Goal: Task Accomplishment & Management: Manage account settings

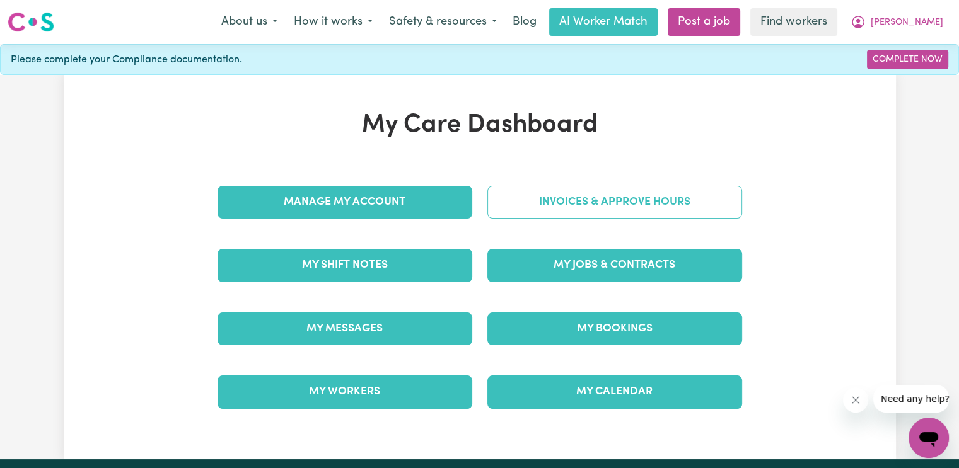
click at [509, 209] on link "Invoices & Approve Hours" at bounding box center [614, 202] width 255 height 33
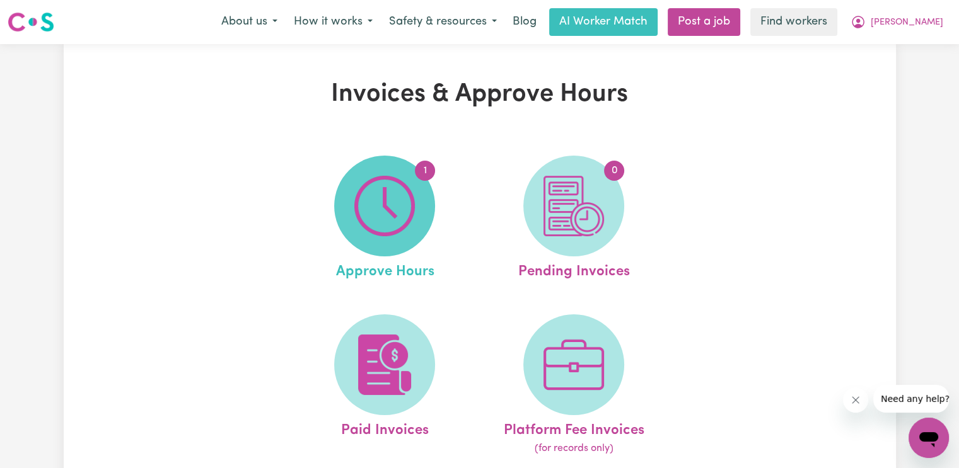
click at [411, 214] on img at bounding box center [384, 206] width 61 height 61
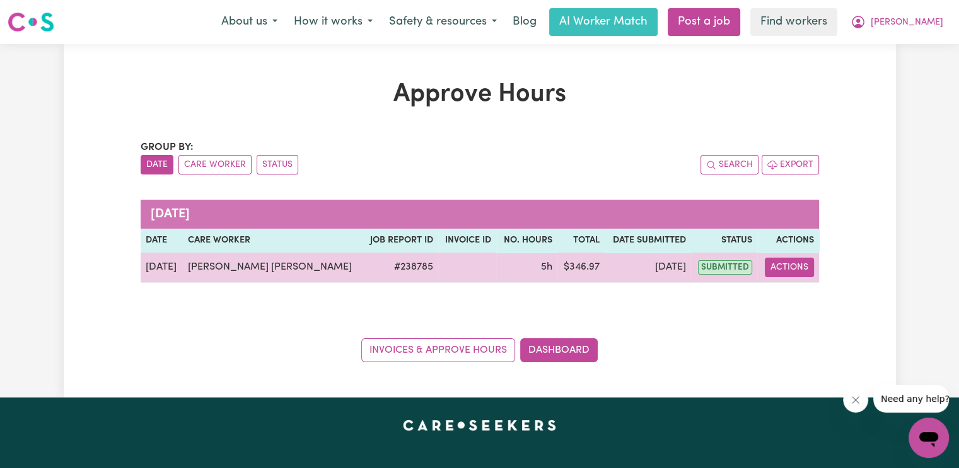
click at [782, 276] on button "Actions" at bounding box center [789, 268] width 49 height 20
click at [787, 299] on link "View Job Report" at bounding box center [828, 296] width 108 height 25
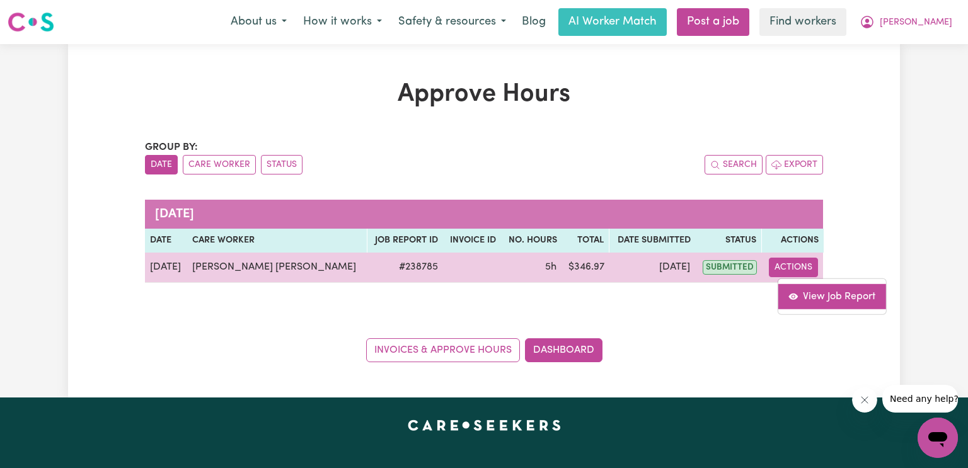
select select "pm"
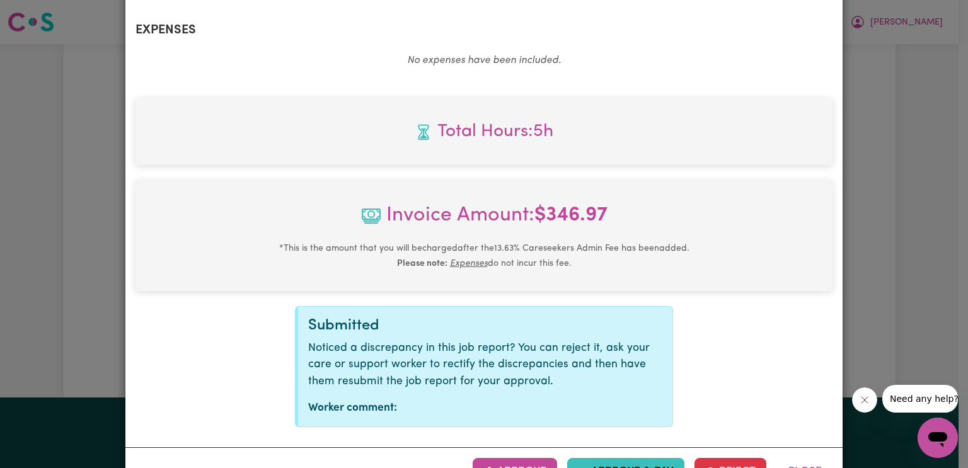
scroll to position [504, 0]
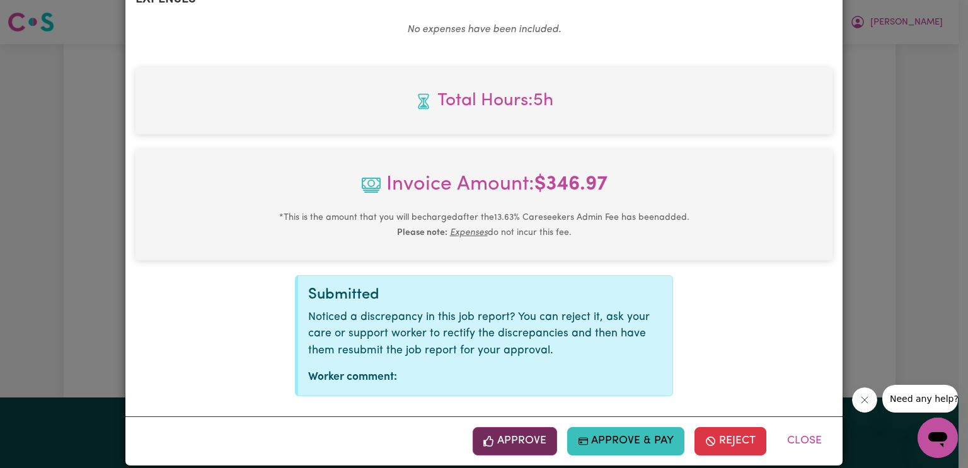
click at [523, 445] on button "Approve" at bounding box center [515, 441] width 84 height 28
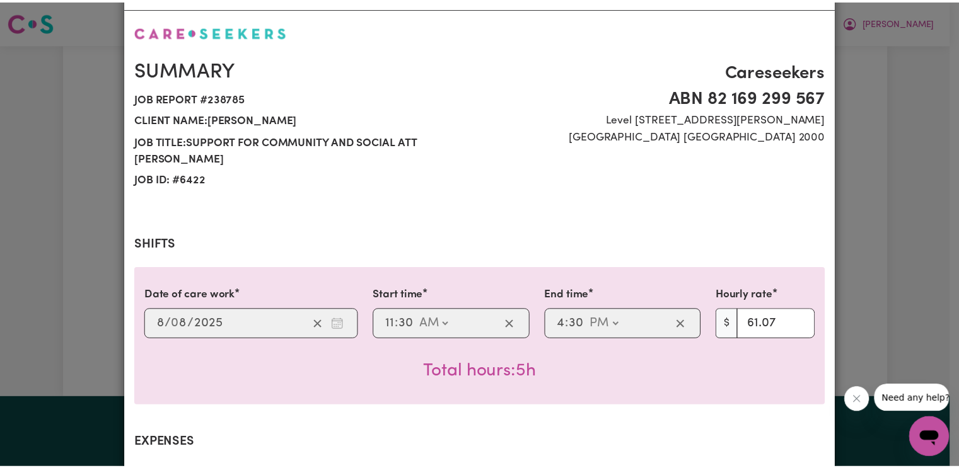
scroll to position [0, 0]
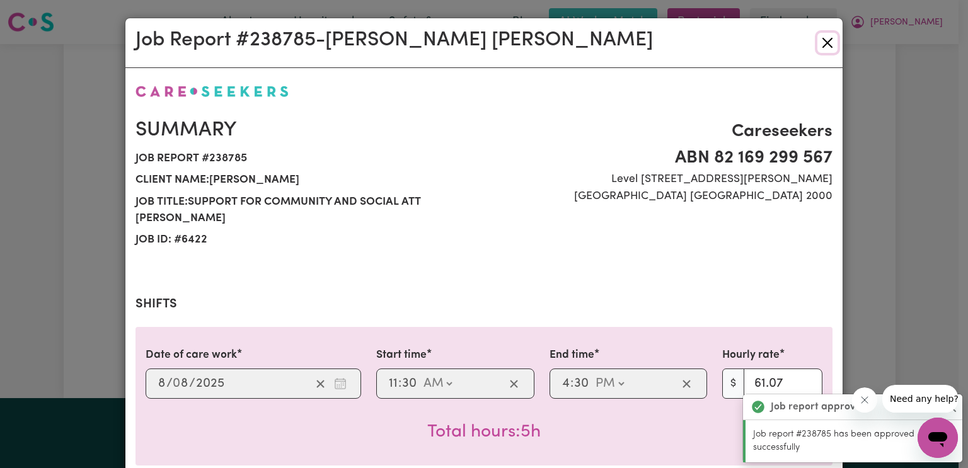
click at [825, 44] on button "Close" at bounding box center [828, 43] width 20 height 20
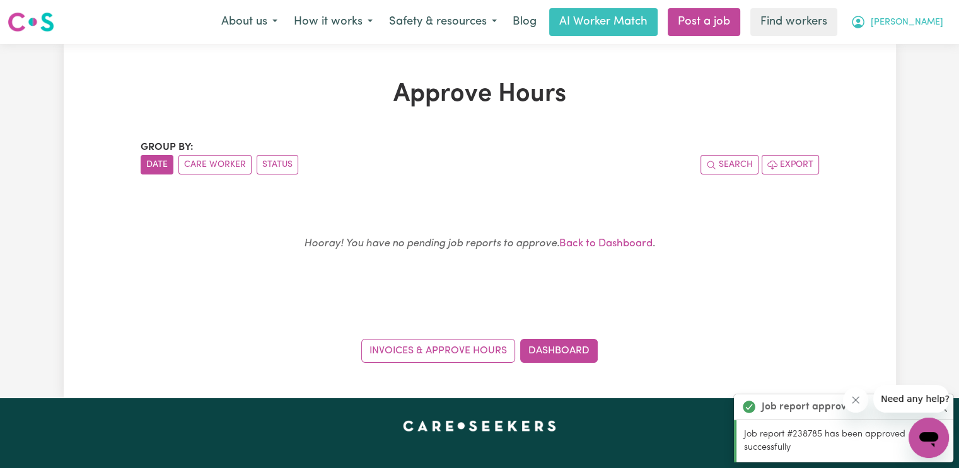
click at [927, 27] on button "[PERSON_NAME]" at bounding box center [896, 22] width 109 height 26
click at [908, 71] on link "Logout" at bounding box center [901, 73] width 100 height 24
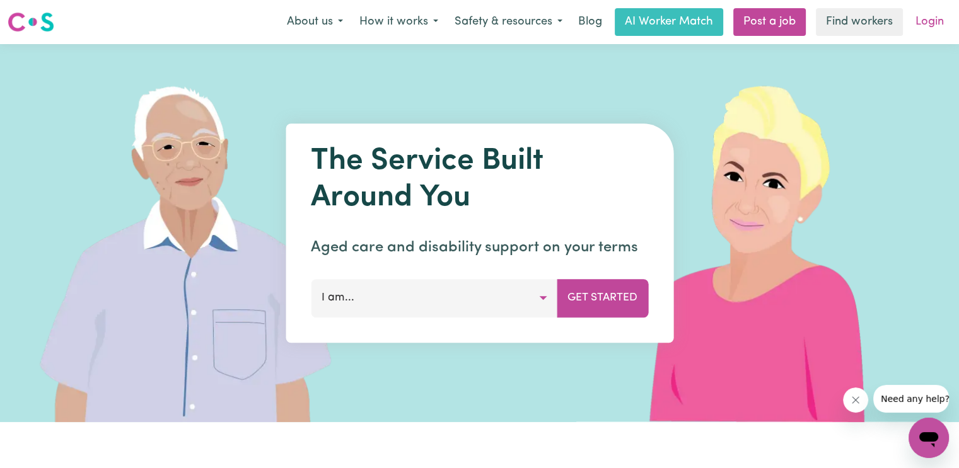
click at [933, 27] on link "Login" at bounding box center [930, 22] width 44 height 28
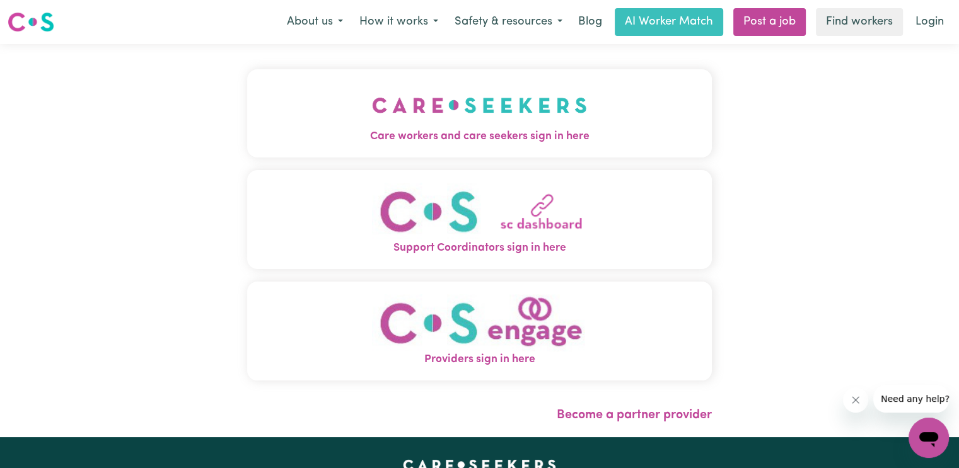
click at [484, 118] on div "Care workers and care seekers sign in here Support Coordinators sign in here Pr…" at bounding box center [480, 240] width 480 height 393
drag, startPoint x: 472, startPoint y: 131, endPoint x: 467, endPoint y: 142, distance: 11.8
click at [472, 133] on span "Care workers and care seekers sign in here" at bounding box center [479, 137] width 465 height 16
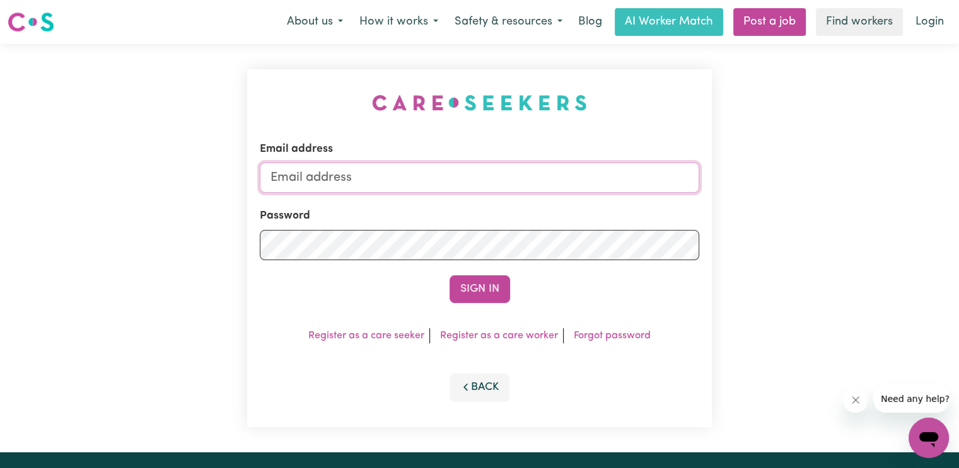
click at [344, 177] on input "Email address" at bounding box center [479, 178] width 439 height 30
type input "[EMAIL_ADDRESS][DOMAIN_NAME]"
click at [450, 276] on button "Sign In" at bounding box center [480, 290] width 61 height 28
